Goal: Find specific page/section: Find specific page/section

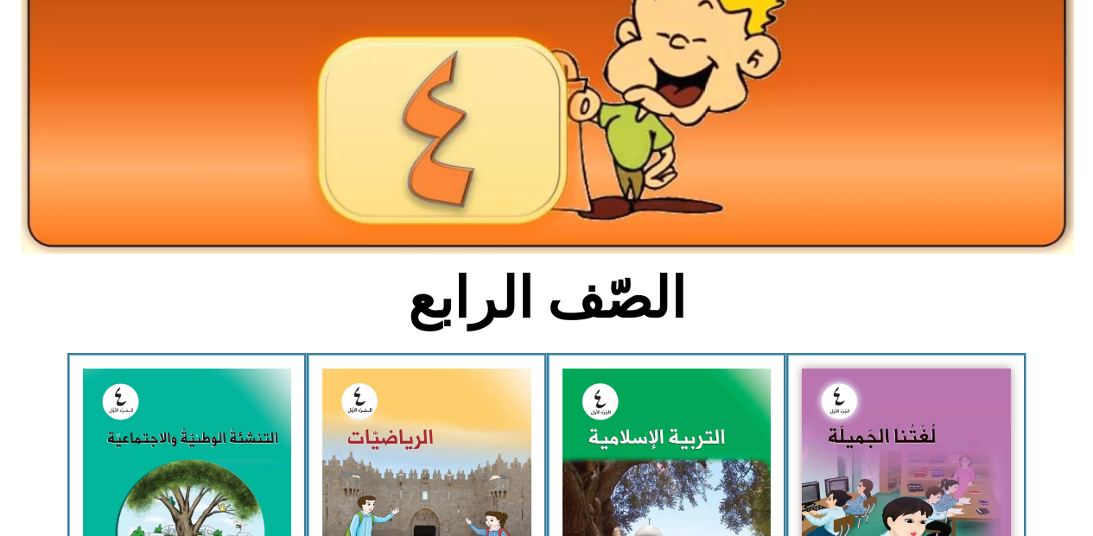
scroll to position [242, 0]
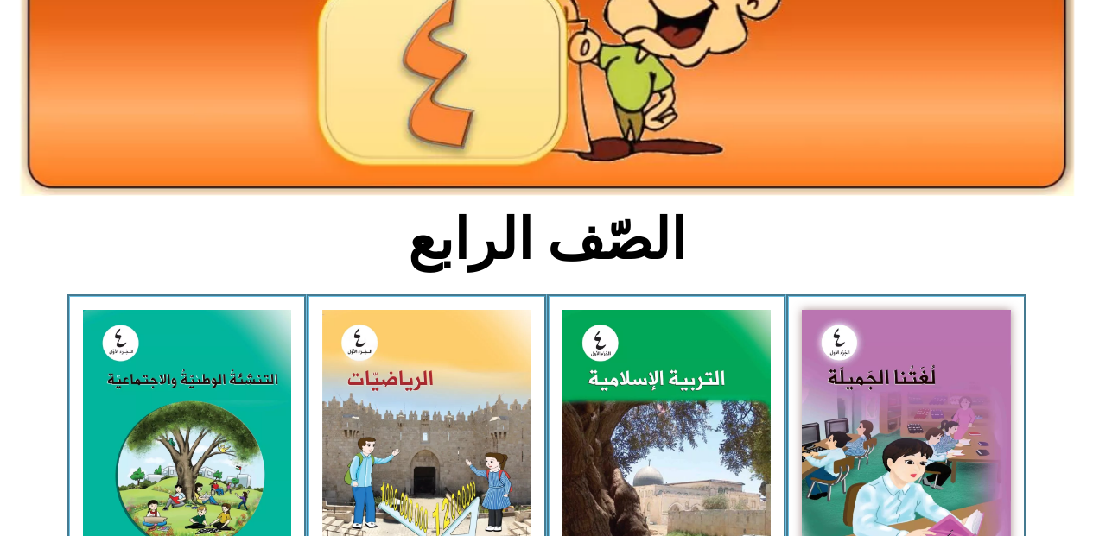
click at [364, 496] on img at bounding box center [426, 441] width 209 height 262
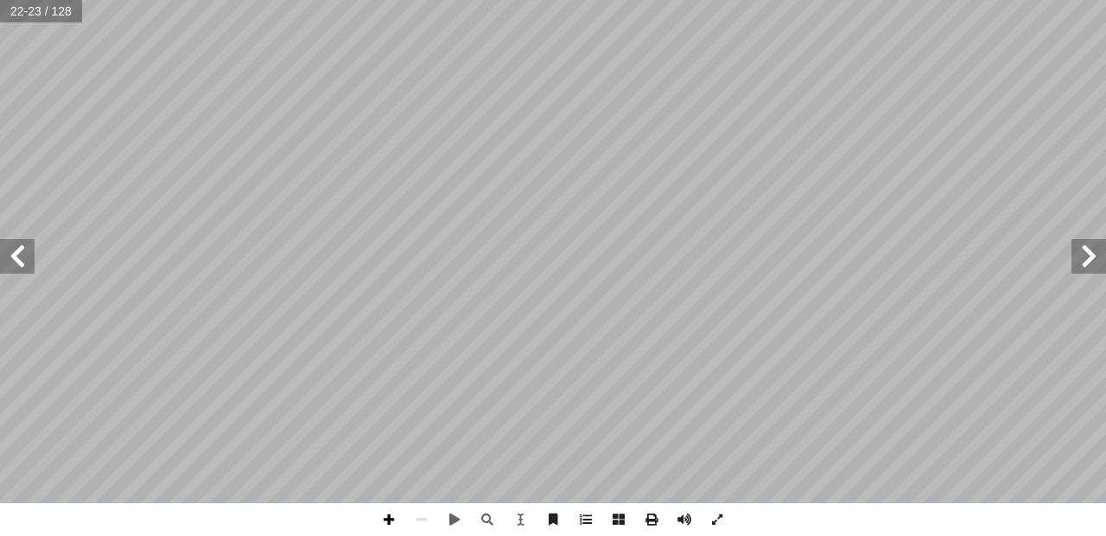
click at [381, 519] on span at bounding box center [388, 520] width 33 height 33
click at [386, 528] on span at bounding box center [388, 520] width 33 height 33
